Goal: Check status: Check status

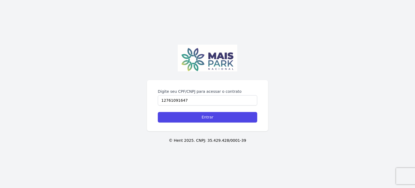
type input "12761091647"
click at [158, 112] on input "Entrar" at bounding box center [207, 117] width 99 height 11
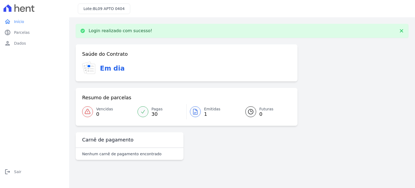
click at [201, 110] on link "Emitidas 1" at bounding box center [213, 111] width 52 height 15
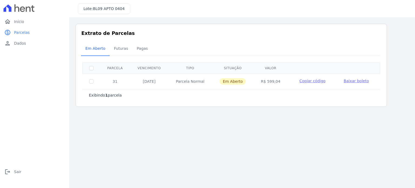
drag, startPoint x: 112, startPoint y: 81, endPoint x: 120, endPoint y: 81, distance: 8.7
click at [120, 81] on td "31" at bounding box center [115, 80] width 30 height 15
click at [204, 98] on div "Exibindo 1 parcela" at bounding box center [231, 95] width 298 height 12
click at [13, 23] on link "home Início" at bounding box center [34, 21] width 65 height 11
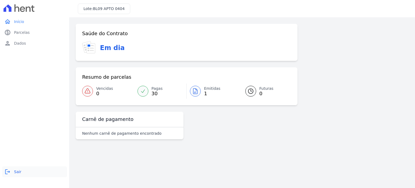
click at [15, 171] on span "Sair" at bounding box center [17, 171] width 7 height 5
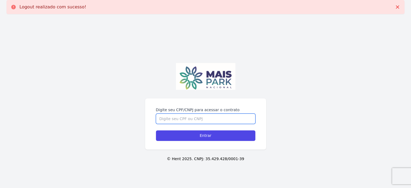
click at [178, 118] on input "Digite seu CPF/CNPJ para acessar o contrato" at bounding box center [205, 118] width 99 height 10
type input "1"
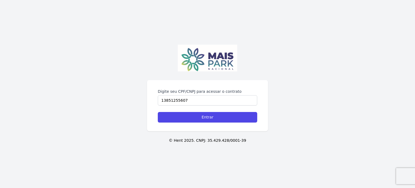
type input "13851255607"
click at [158, 112] on input "Entrar" at bounding box center [207, 117] width 99 height 11
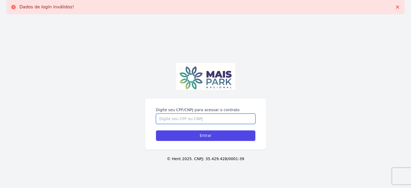
click at [192, 114] on input "Digite seu CPF/CNPJ para acessar o contrato" at bounding box center [205, 118] width 99 height 10
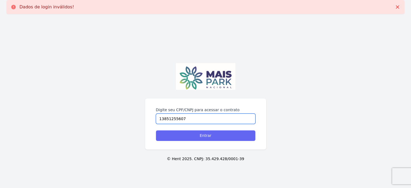
type input "13851255607"
click at [180, 136] on input "Entrar" at bounding box center [205, 135] width 99 height 11
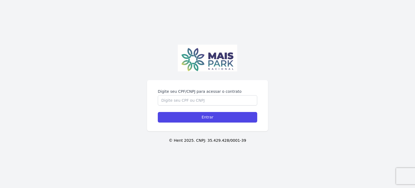
click at [232, 99] on input "Digite seu CPF/CNPJ para acessar o contrato" at bounding box center [207, 100] width 99 height 10
click at [181, 102] on input "Digite seu CPF/CNPJ para acessar o contrato" at bounding box center [207, 100] width 99 height 10
type input "12761091647"
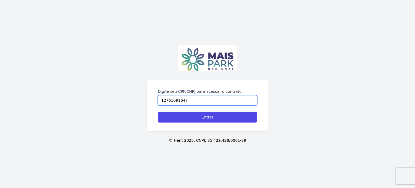
click at [158, 112] on input "Entrar" at bounding box center [207, 117] width 99 height 11
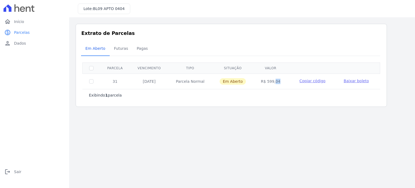
drag, startPoint x: 265, startPoint y: 82, endPoint x: 290, endPoint y: 80, distance: 25.2
click at [290, 80] on tr "31 [DATE] [GEOGRAPHIC_DATA] Em [GEOGRAPHIC_DATA] R$ 599,04 Copiar código [GEOGR…" at bounding box center [231, 80] width 297 height 15
